Goal: Navigation & Orientation: Find specific page/section

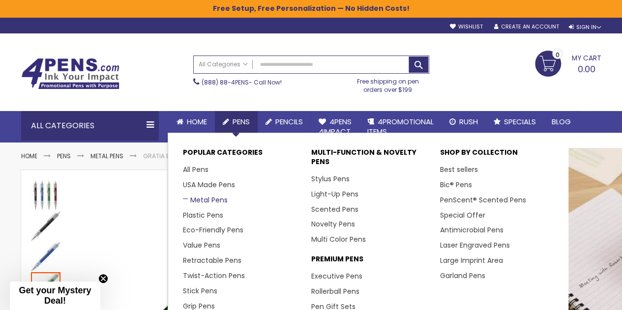
click at [212, 199] on link "Metal Pens" at bounding box center [205, 200] width 45 height 10
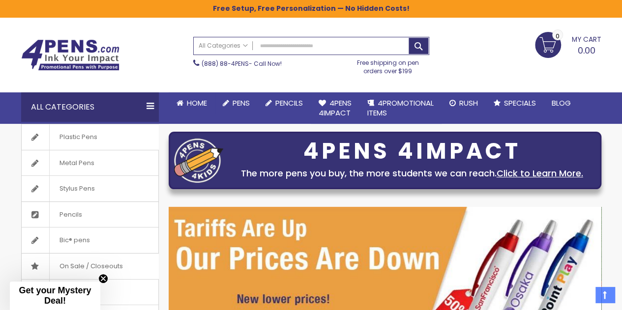
scroll to position [18, 0]
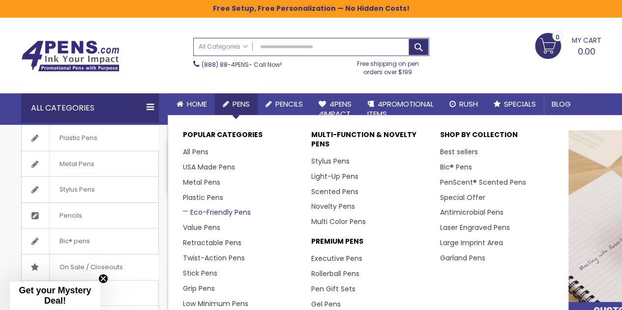
click at [227, 209] on link "Eco-Friendly Pens" at bounding box center [217, 212] width 68 height 10
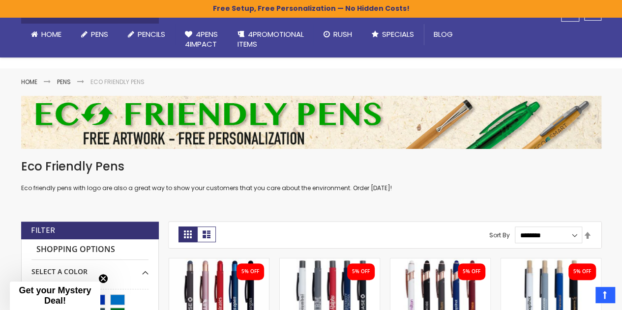
scroll to position [67, 0]
